Goal: Navigation & Orientation: Find specific page/section

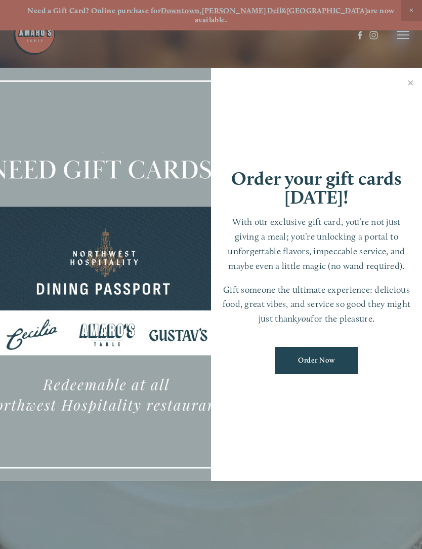
click at [412, 83] on link "Close" at bounding box center [411, 83] width 20 height 28
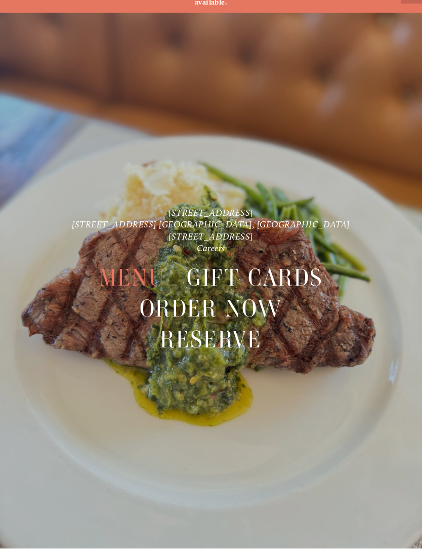
scroll to position [21, 0]
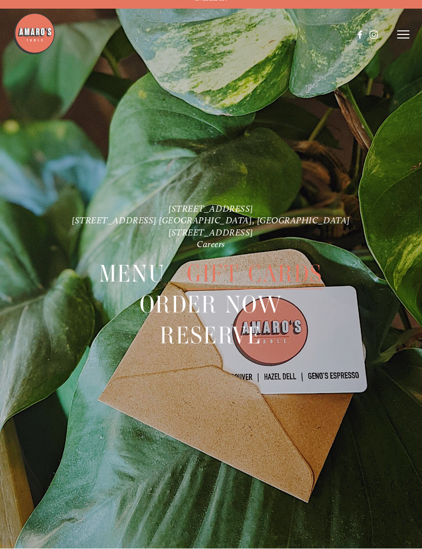
click at [404, 33] on icon at bounding box center [403, 34] width 12 height 9
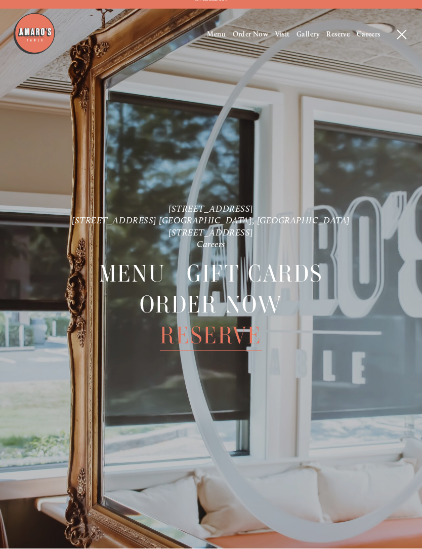
click at [218, 38] on span "Menu" at bounding box center [216, 34] width 19 height 9
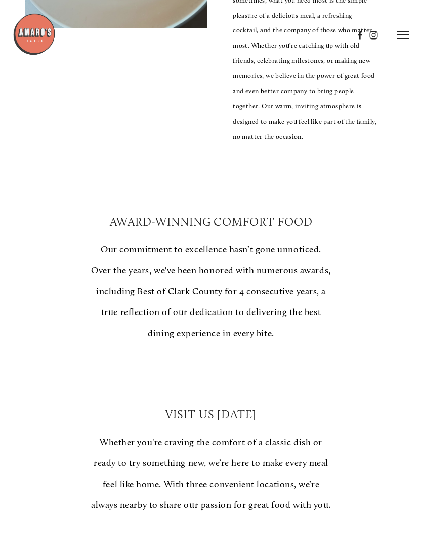
scroll to position [395, 0]
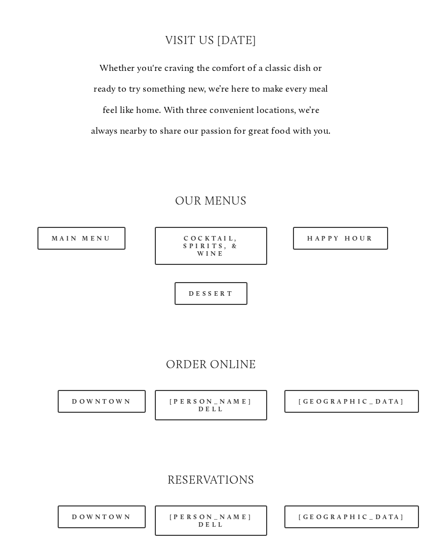
scroll to position [778, 0]
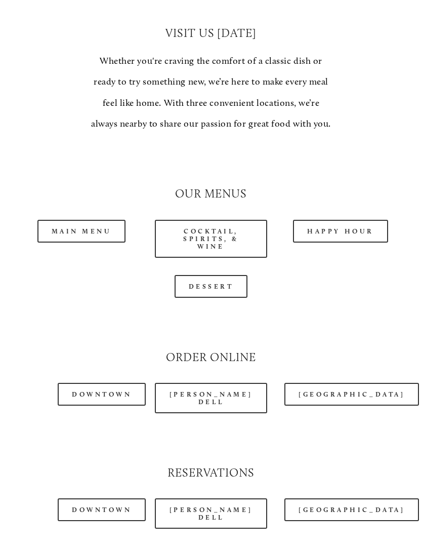
click at [67, 220] on link "Main Menu" at bounding box center [81, 231] width 89 height 23
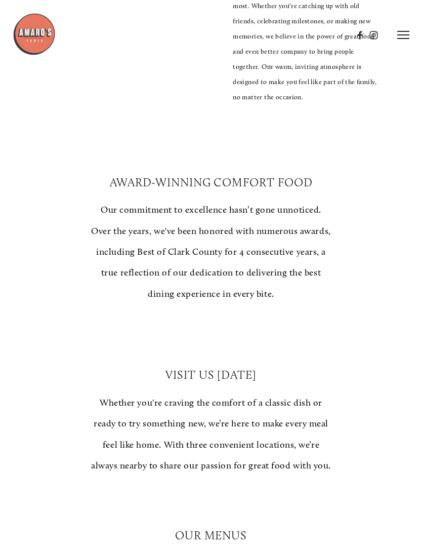
scroll to position [436, 0]
